Goal: Task Accomplishment & Management: Use online tool/utility

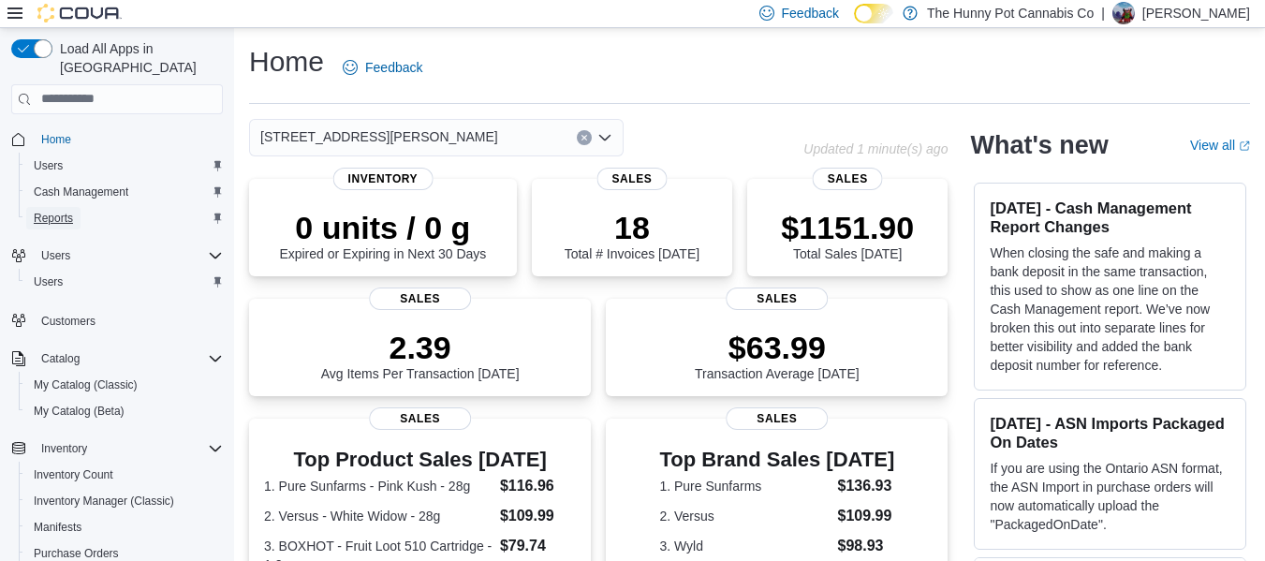
click at [38, 211] on span "Reports" at bounding box center [53, 218] width 39 height 15
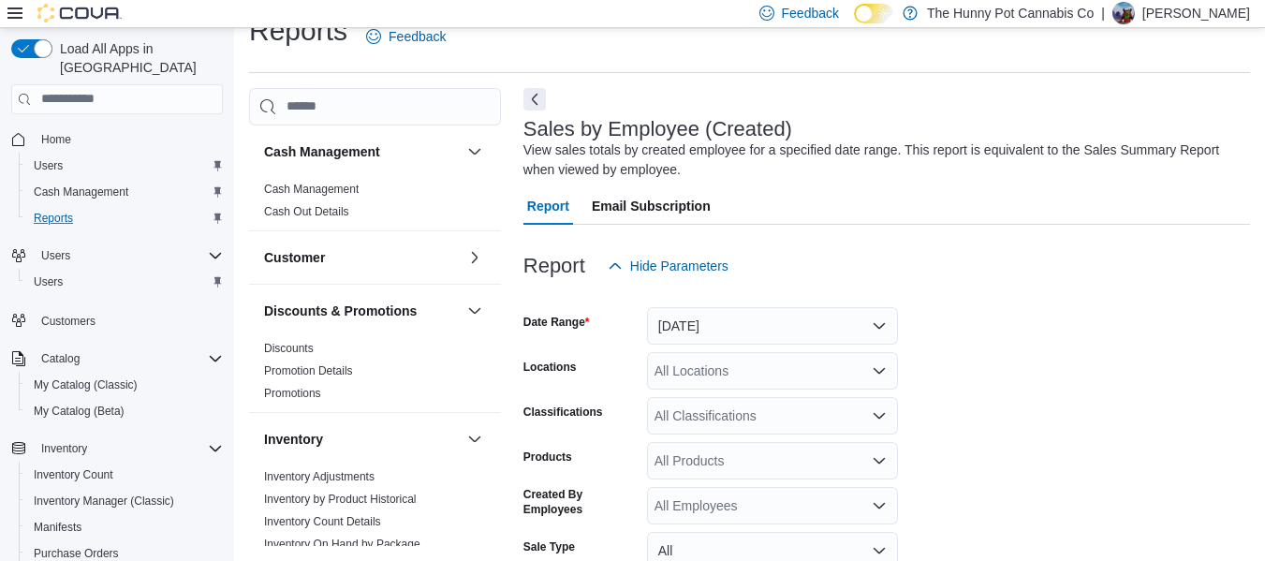
scroll to position [63, 0]
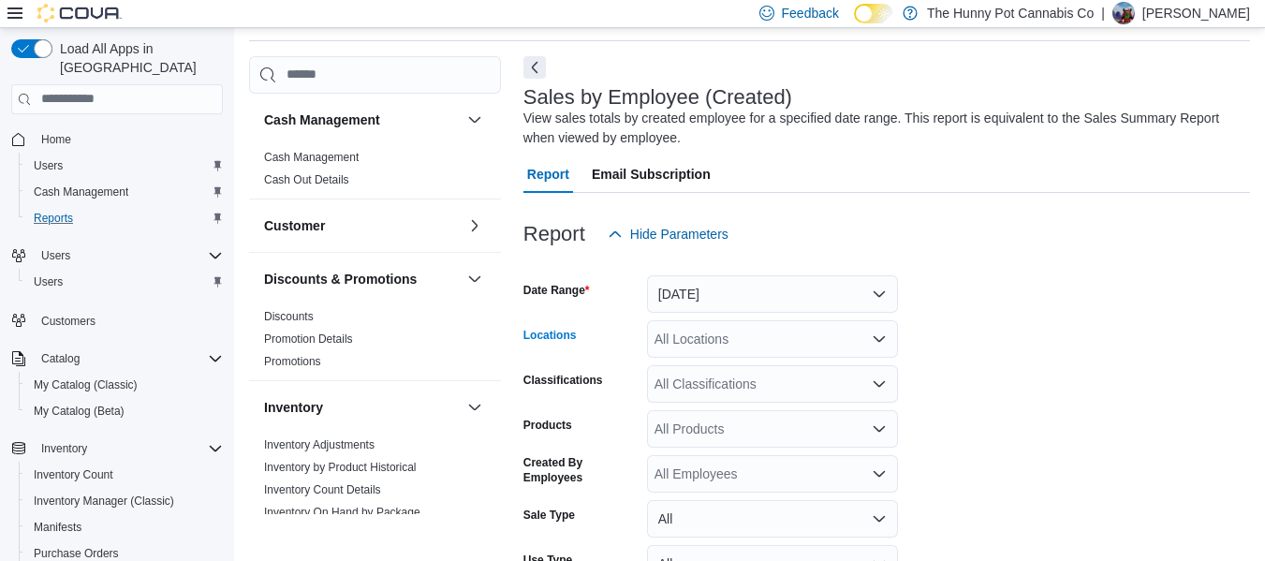
click at [724, 334] on div "All Locations" at bounding box center [772, 338] width 251 height 37
type input "***"
click at [741, 363] on span "[STREET_ADDRESS][PERSON_NAME]" at bounding box center [816, 370] width 238 height 19
click at [1075, 325] on form "Date Range [DATE] Locations [STREET_ADDRESS][PERSON_NAME] Classifications All C…" at bounding box center [886, 466] width 727 height 427
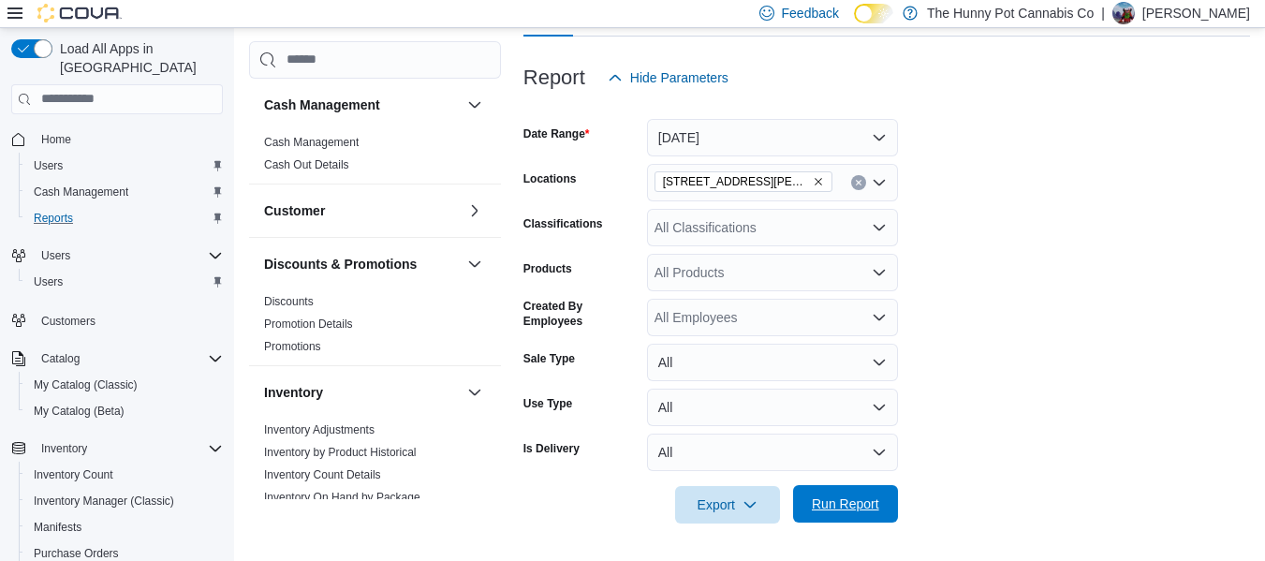
click at [850, 508] on span "Run Report" at bounding box center [845, 503] width 67 height 19
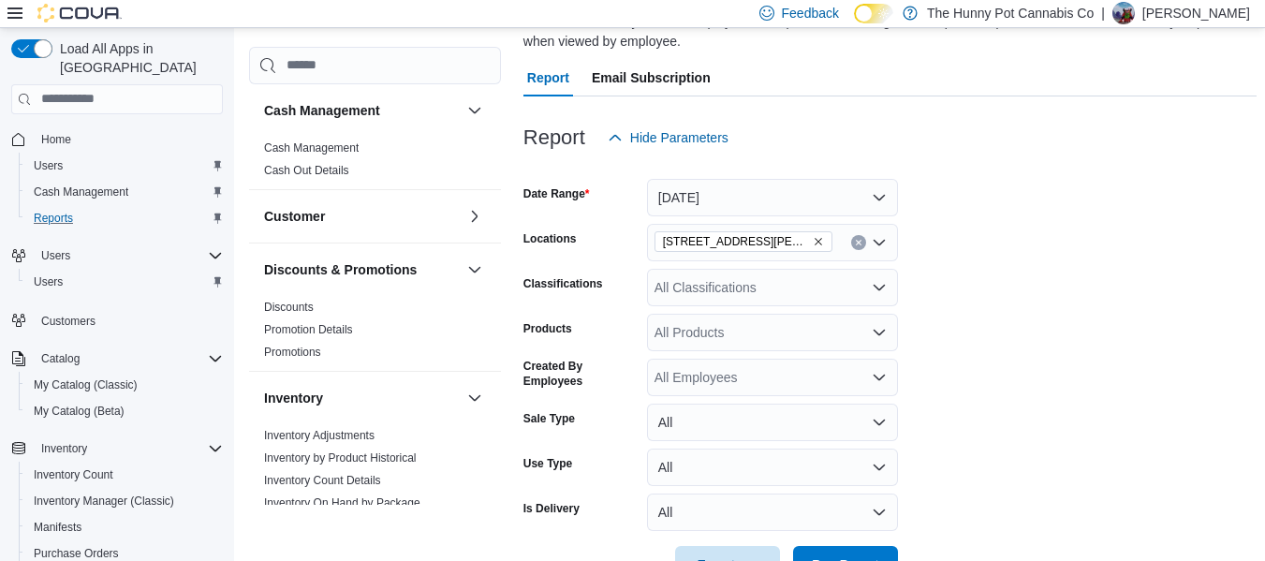
scroll to position [155, 0]
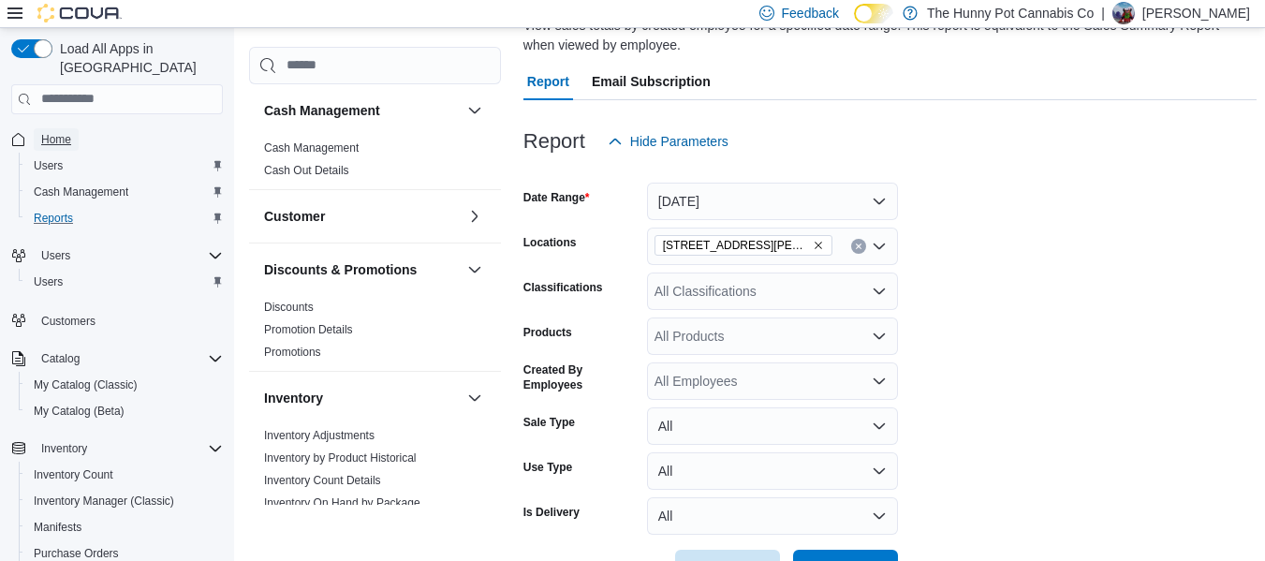
click at [54, 130] on span "Home" at bounding box center [56, 139] width 30 height 22
